Goal: Task Accomplishment & Management: Use online tool/utility

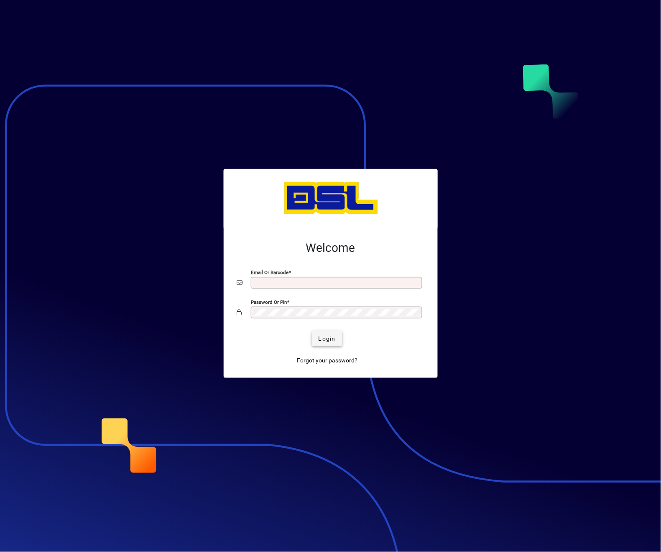
type input "**********"
click at [335, 336] on span "Login" at bounding box center [327, 338] width 17 height 9
